Goal: Task Accomplishment & Management: Complete application form

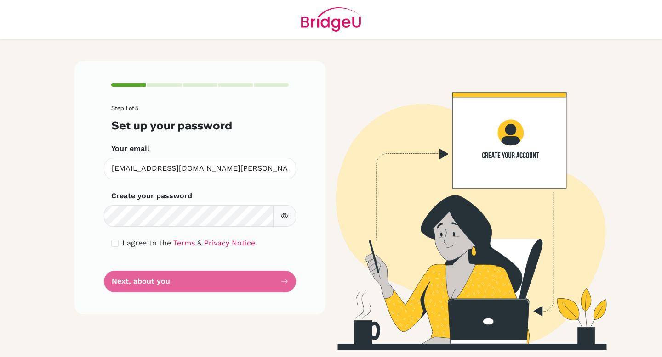
click at [287, 220] on button "button" at bounding box center [284, 216] width 23 height 22
click at [236, 281] on form "Step 1 of 5 Set up your password Your email [EMAIL_ADDRESS][DOMAIN_NAME][PERSON…" at bounding box center [199, 198] width 177 height 187
click at [116, 245] on input "checkbox" at bounding box center [114, 243] width 7 height 7
checkbox input "true"
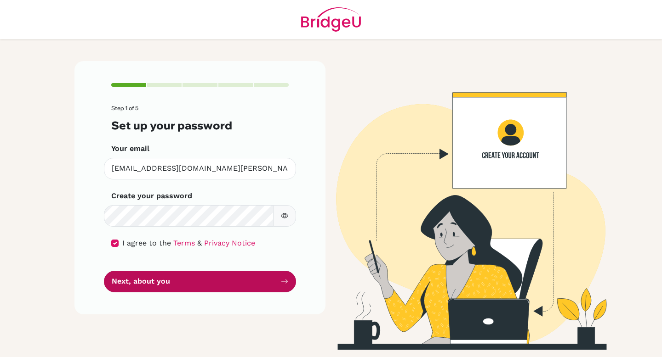
click at [137, 272] on button "Next, about you" at bounding box center [200, 282] width 192 height 22
click at [143, 274] on button "Next, about you" at bounding box center [200, 282] width 192 height 22
click at [148, 275] on button "Next, about you" at bounding box center [200, 282] width 192 height 22
click at [147, 278] on button "Next, about you" at bounding box center [200, 282] width 192 height 22
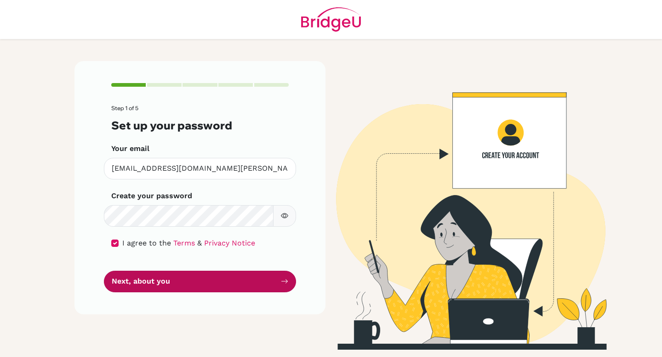
click at [146, 278] on button "Next, about you" at bounding box center [200, 282] width 192 height 22
click at [144, 278] on button "Next, about you" at bounding box center [200, 282] width 192 height 22
click at [148, 278] on button "Next, about you" at bounding box center [200, 282] width 192 height 22
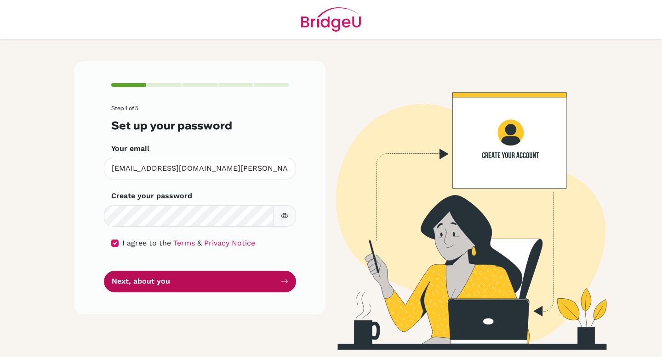
click at [148, 278] on button "Next, about you" at bounding box center [200, 282] width 192 height 22
click at [147, 278] on button "Next, about you" at bounding box center [200, 282] width 192 height 22
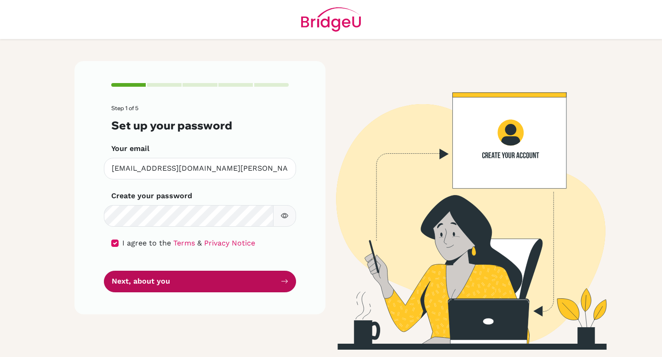
click at [147, 278] on button "Next, about you" at bounding box center [200, 282] width 192 height 22
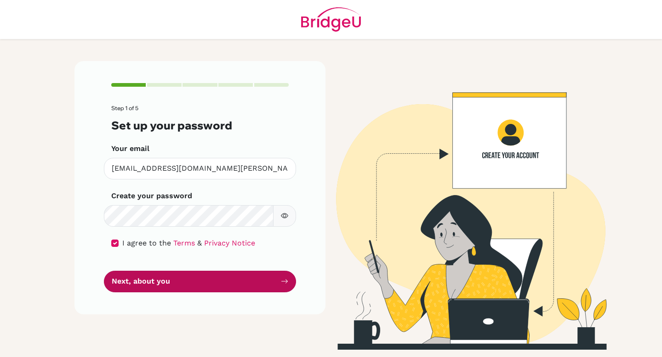
click at [147, 278] on button "Next, about you" at bounding box center [200, 282] width 192 height 22
click at [207, 289] on button "Next, about you" at bounding box center [200, 282] width 192 height 22
click at [220, 280] on button "Next, about you" at bounding box center [200, 282] width 192 height 22
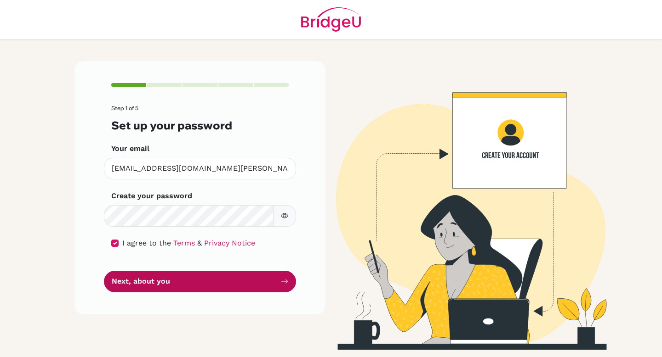
click at [220, 280] on button "Next, about you" at bounding box center [200, 282] width 192 height 22
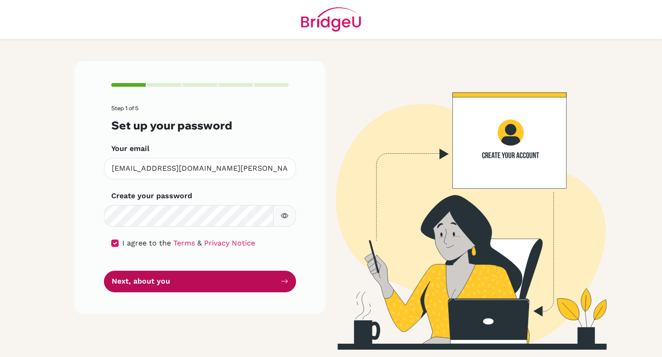
click at [220, 280] on button "Next, about you" at bounding box center [200, 282] width 192 height 22
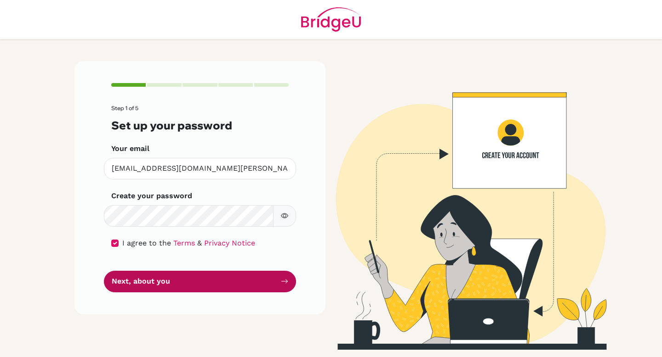
click at [220, 280] on button "Next, about you" at bounding box center [200, 282] width 192 height 22
click at [220, 282] on button "Next, about you" at bounding box center [200, 282] width 192 height 22
click at [220, 284] on button "Next, about you" at bounding box center [200, 282] width 192 height 22
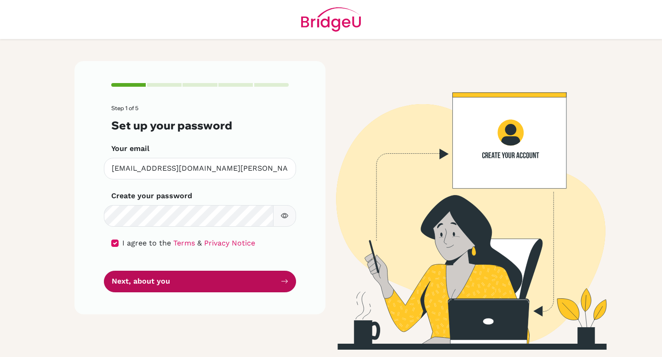
click at [220, 284] on button "Next, about you" at bounding box center [200, 282] width 192 height 22
click at [219, 284] on button "Next, about you" at bounding box center [200, 282] width 192 height 22
click at [217, 284] on button "Next, about you" at bounding box center [200, 282] width 192 height 22
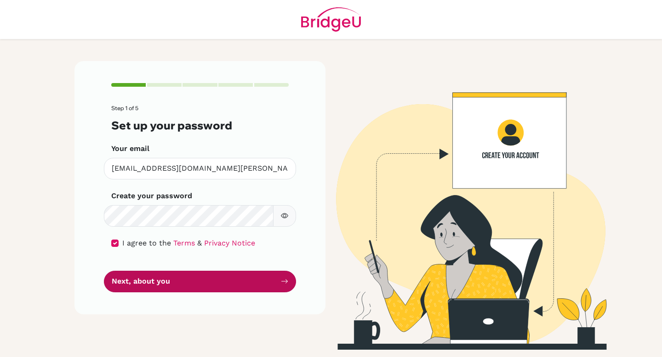
click at [217, 284] on button "Next, about you" at bounding box center [200, 282] width 192 height 22
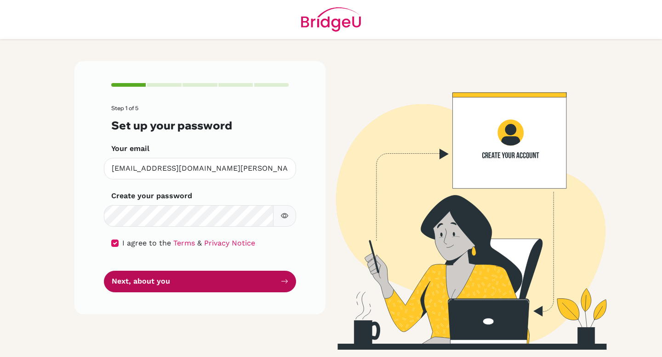
click at [217, 284] on button "Next, about you" at bounding box center [200, 282] width 192 height 22
click at [216, 281] on button "Next, about you" at bounding box center [200, 282] width 192 height 22
click at [216, 278] on button "Next, about you" at bounding box center [200, 282] width 192 height 22
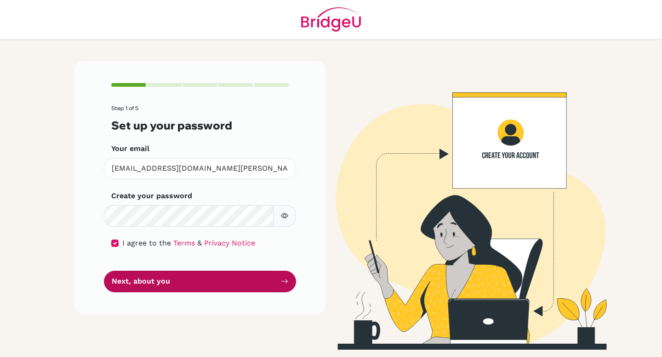
click at [216, 278] on button "Next, about you" at bounding box center [200, 282] width 192 height 22
click at [121, 278] on button "Next, about you" at bounding box center [200, 282] width 192 height 22
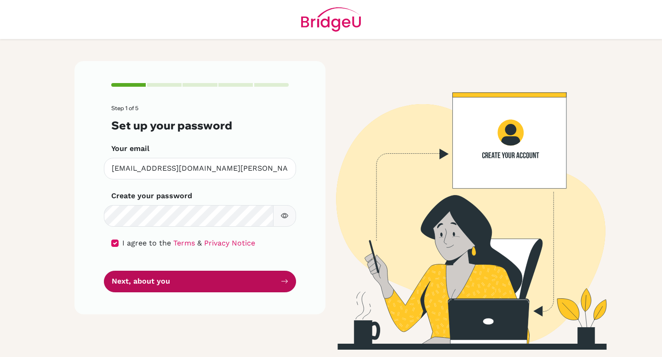
click at [121, 278] on button "Next, about you" at bounding box center [200, 282] width 192 height 22
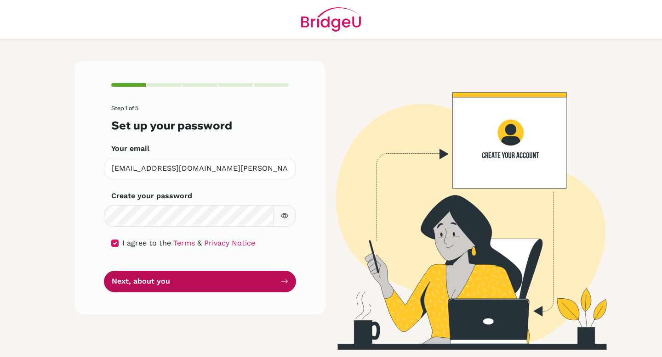
click at [121, 278] on button "Next, about you" at bounding box center [200, 282] width 192 height 22
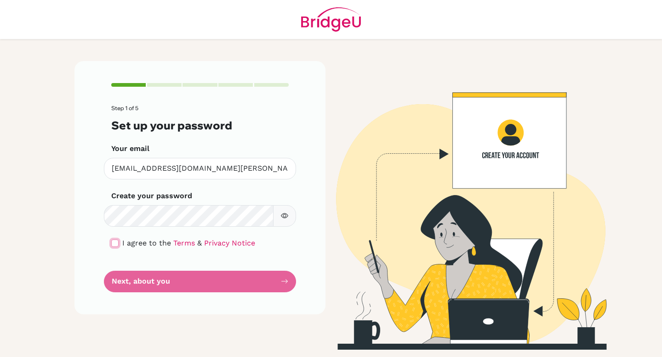
click at [112, 246] on input "checkbox" at bounding box center [114, 243] width 7 height 7
checkbox input "true"
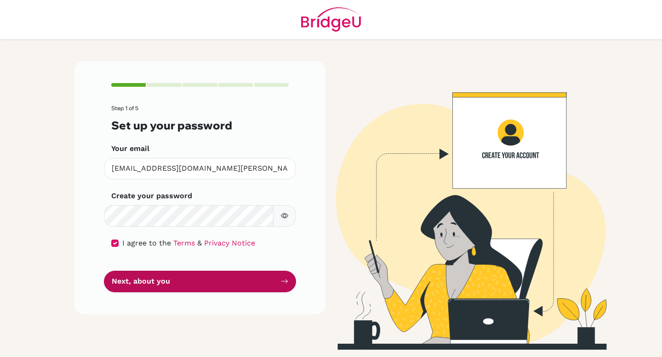
click at [141, 278] on button "Next, about you" at bounding box center [200, 282] width 192 height 22
